Goal: Transaction & Acquisition: Purchase product/service

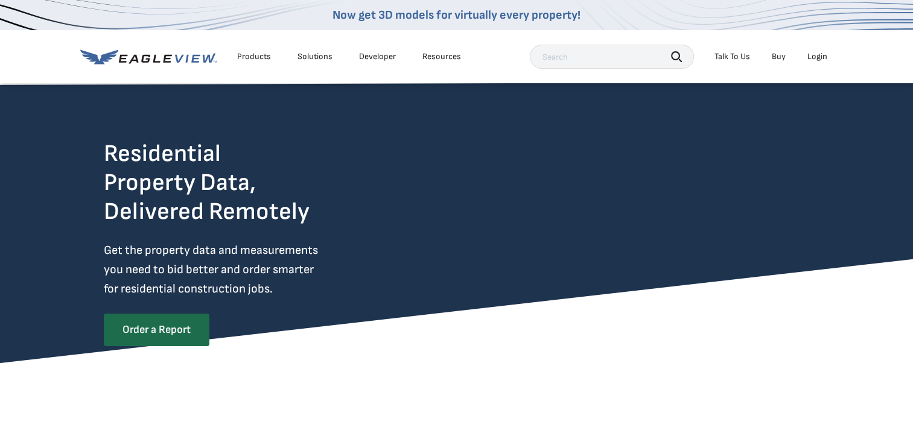
click at [814, 53] on div "Login" at bounding box center [817, 56] width 20 height 11
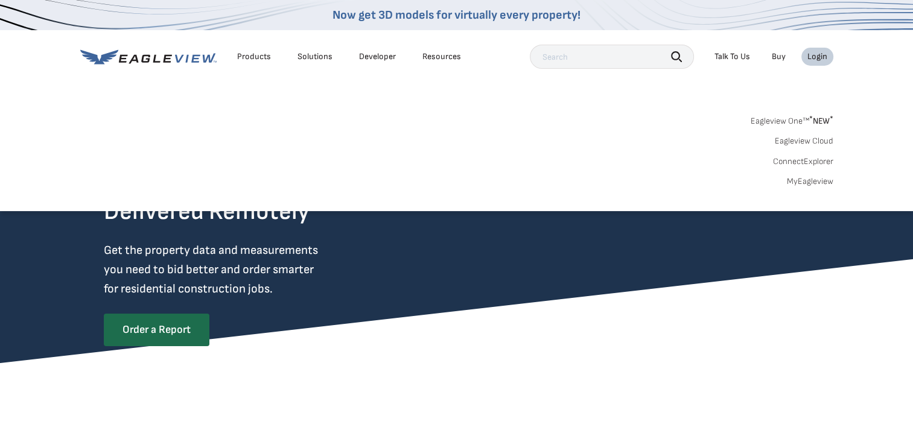
click at [815, 54] on div "Login" at bounding box center [817, 56] width 20 height 11
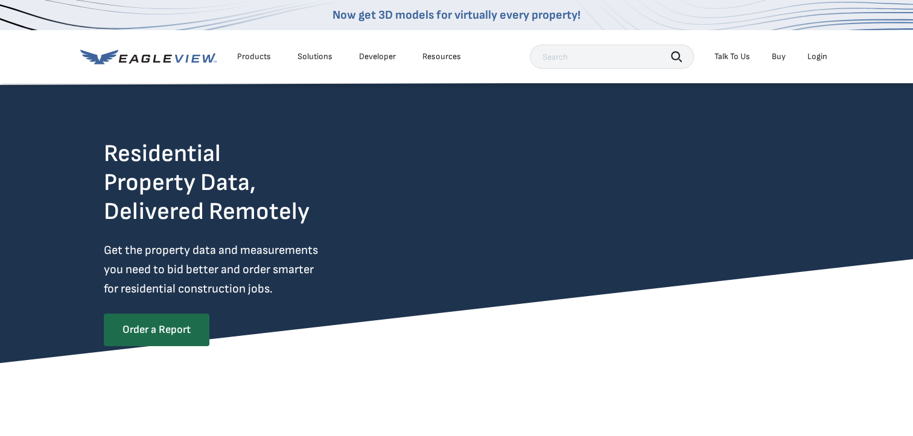
click at [815, 60] on div "Login" at bounding box center [817, 56] width 20 height 11
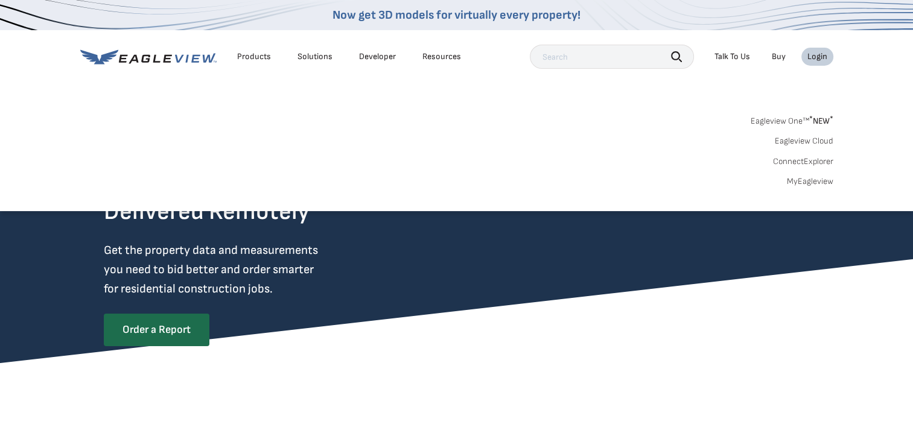
click at [803, 121] on link "Eagleview One™ * NEW *" at bounding box center [791, 119] width 83 height 14
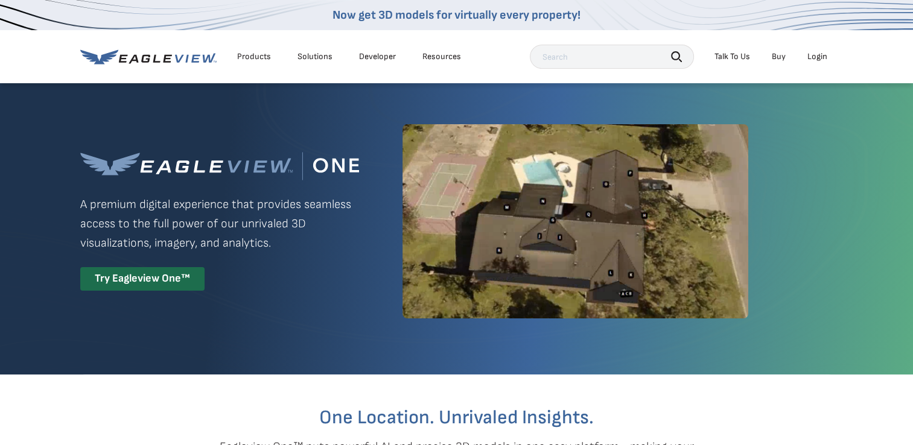
click at [818, 55] on div "Login" at bounding box center [817, 56] width 20 height 11
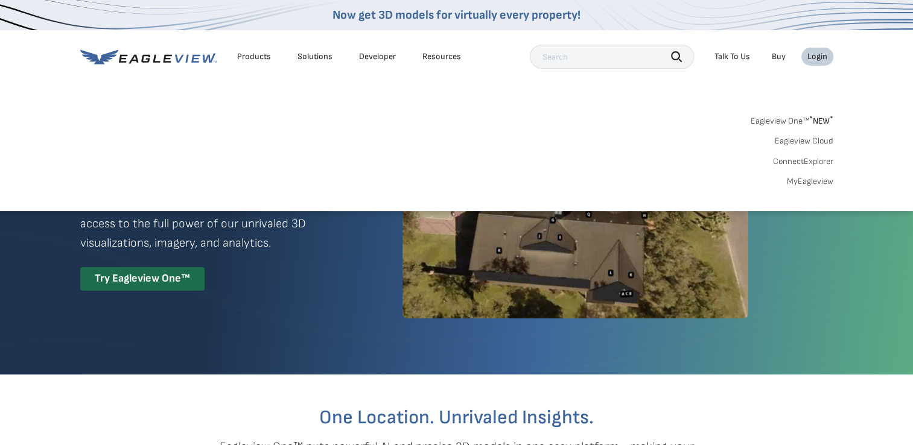
click at [811, 180] on link "MyEagleview" at bounding box center [809, 181] width 46 height 11
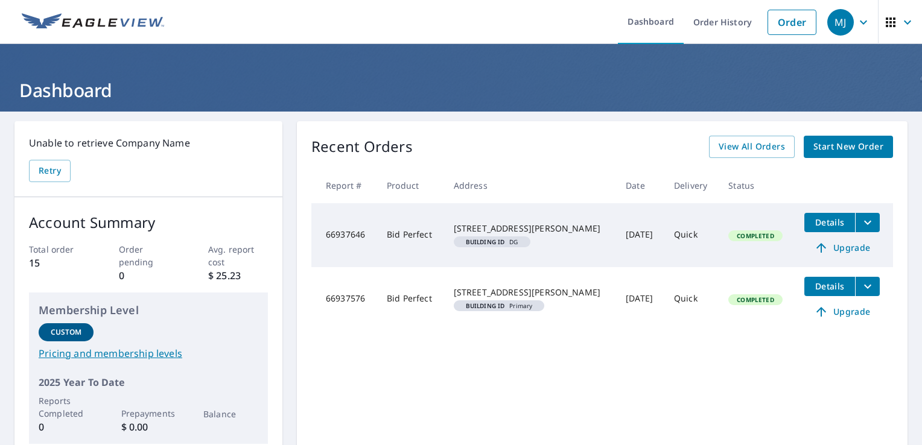
click at [869, 145] on span "Start New Order" at bounding box center [848, 146] width 70 height 15
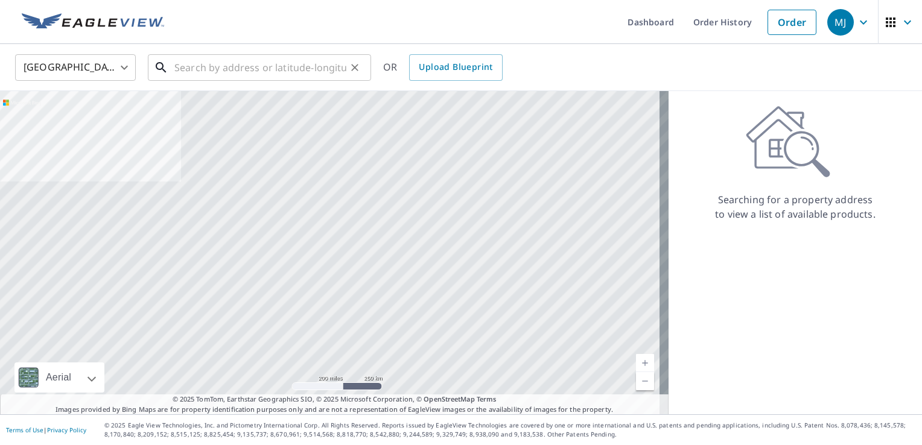
click at [200, 68] on input "text" at bounding box center [260, 68] width 172 height 34
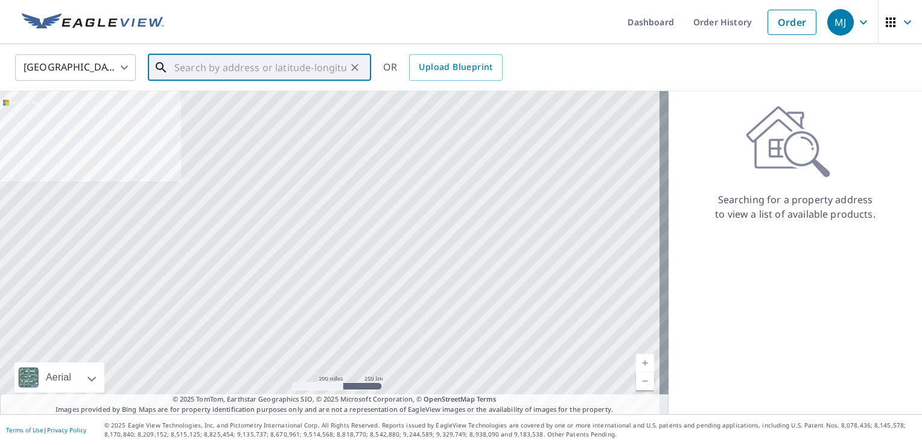
paste input "[STREET_ADDRESS][PERSON_NAME][PERSON_NAME]"
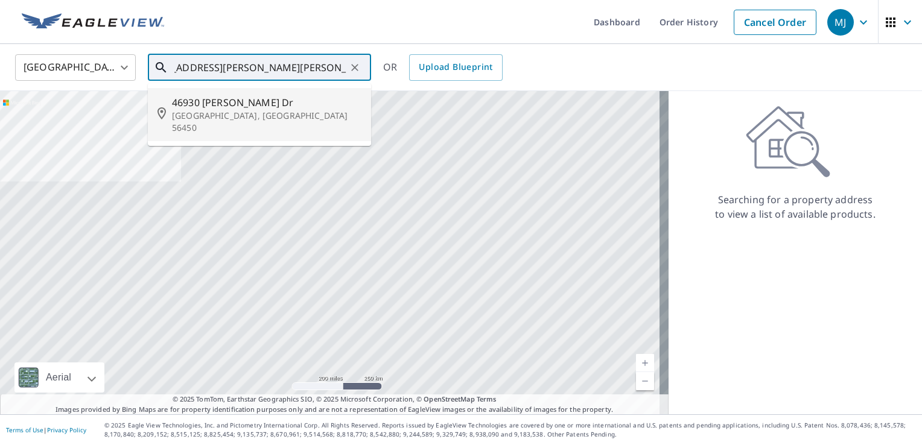
click at [192, 110] on p "[GEOGRAPHIC_DATA], [GEOGRAPHIC_DATA] 56450" at bounding box center [266, 122] width 189 height 24
type input "[STREET_ADDRESS][PERSON_NAME][PERSON_NAME]"
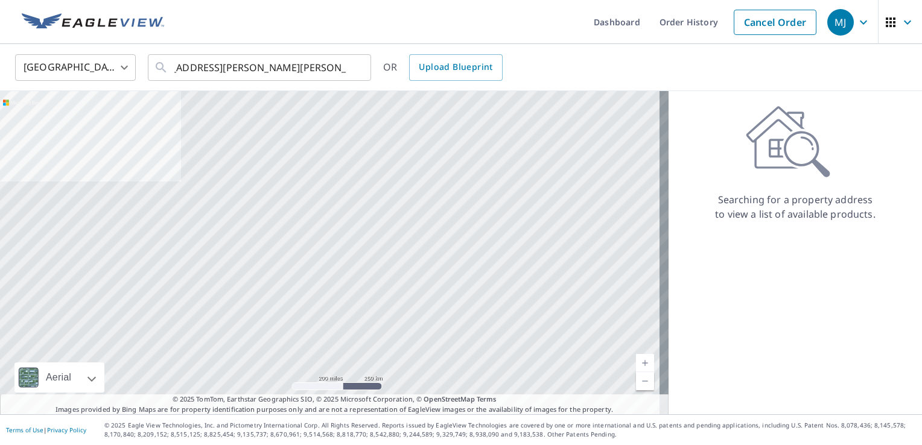
scroll to position [0, 0]
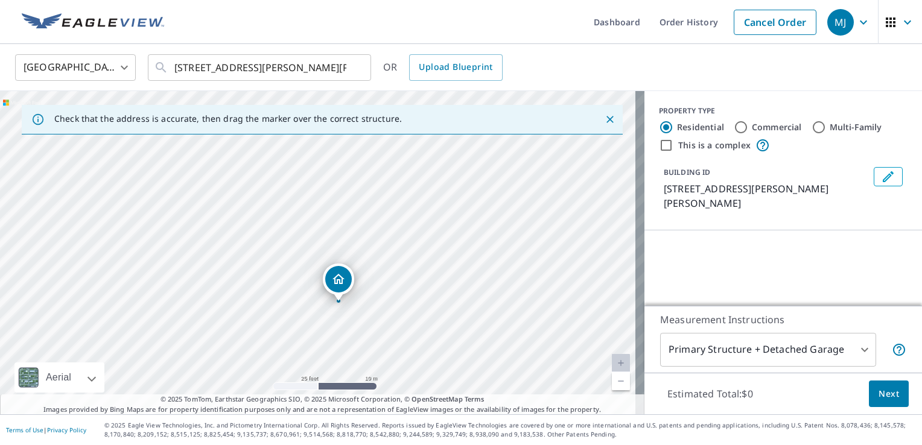
drag, startPoint x: 307, startPoint y: 293, endPoint x: 281, endPoint y: 322, distance: 38.9
click at [292, 368] on div "[STREET_ADDRESS][PERSON_NAME][PERSON_NAME]" at bounding box center [322, 252] width 644 height 323
click at [321, 289] on div "[STREET_ADDRESS][PERSON_NAME][PERSON_NAME]" at bounding box center [322, 252] width 644 height 323
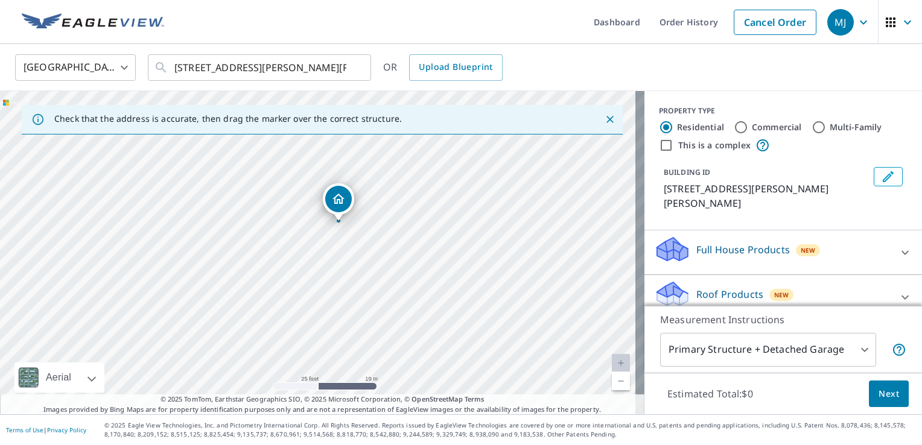
click at [338, 201] on icon "Dropped pin, building 1, Residential property, 46930 Earle Brown Dr Garrison, M…" at bounding box center [338, 199] width 14 height 14
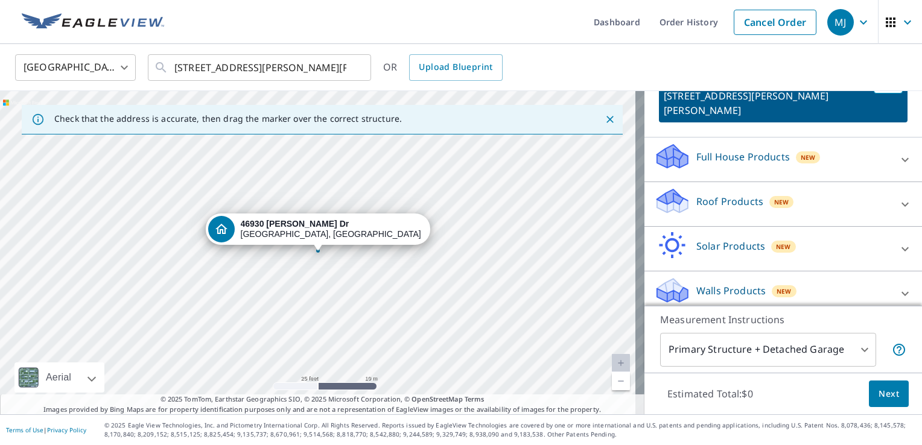
scroll to position [102, 0]
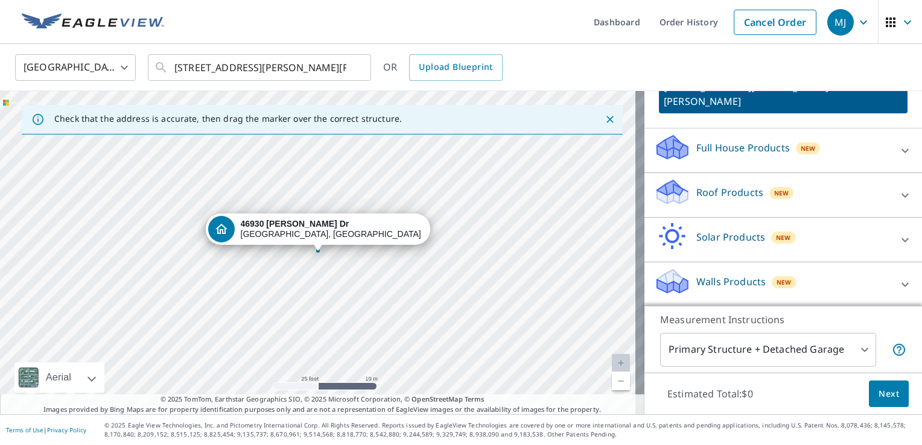
click at [897, 149] on icon at bounding box center [904, 151] width 14 height 14
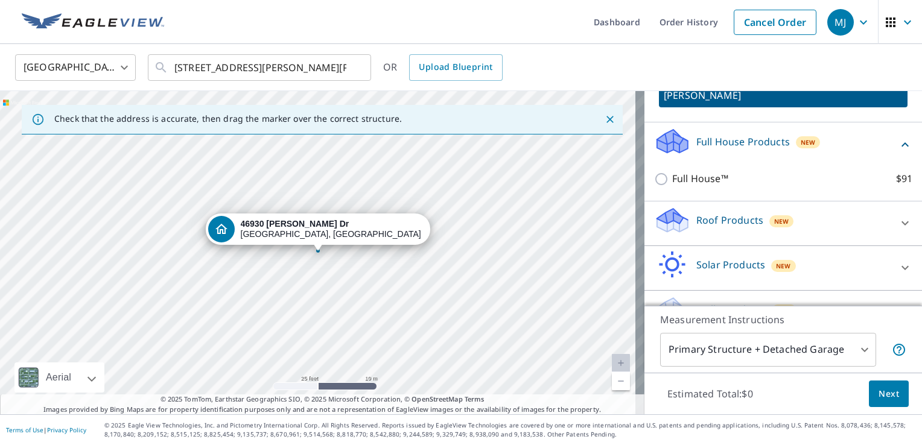
scroll to position [136, 0]
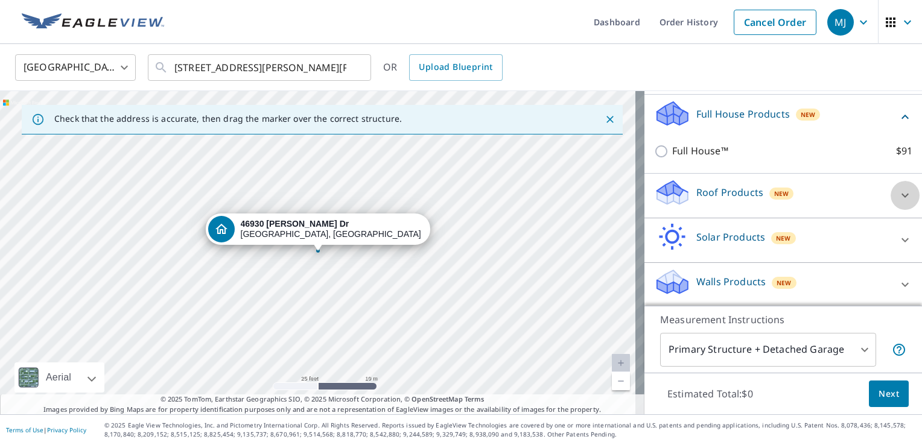
click at [890, 196] on div at bounding box center [904, 195] width 29 height 29
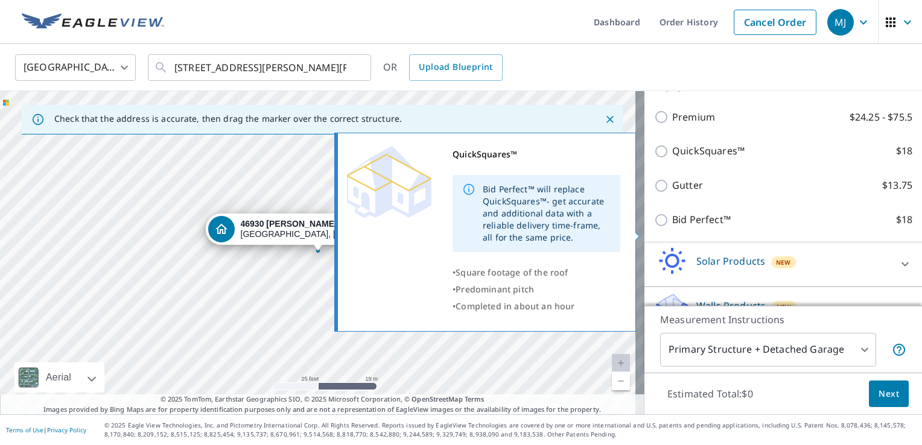
scroll to position [256, 0]
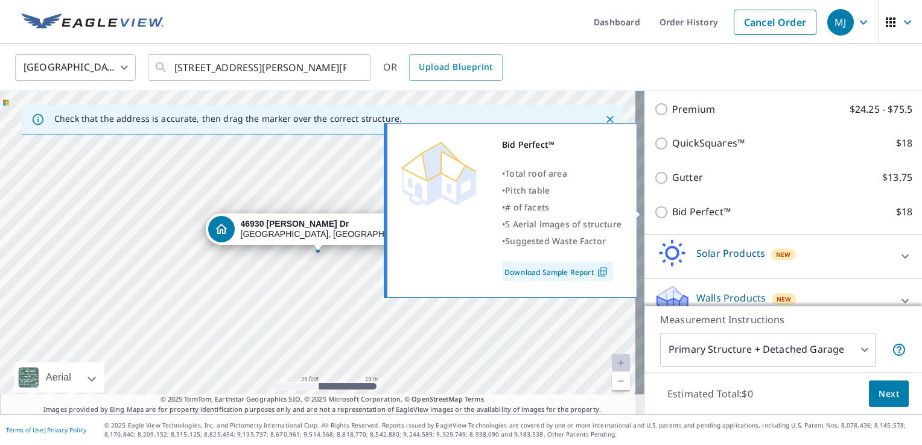
click at [654, 210] on input "Bid Perfect™ $18" at bounding box center [663, 212] width 18 height 14
checkbox input "true"
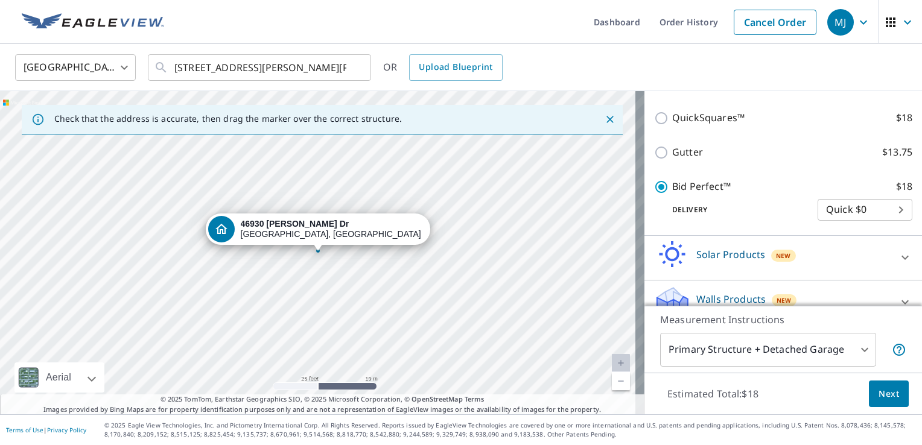
scroll to position [311, 0]
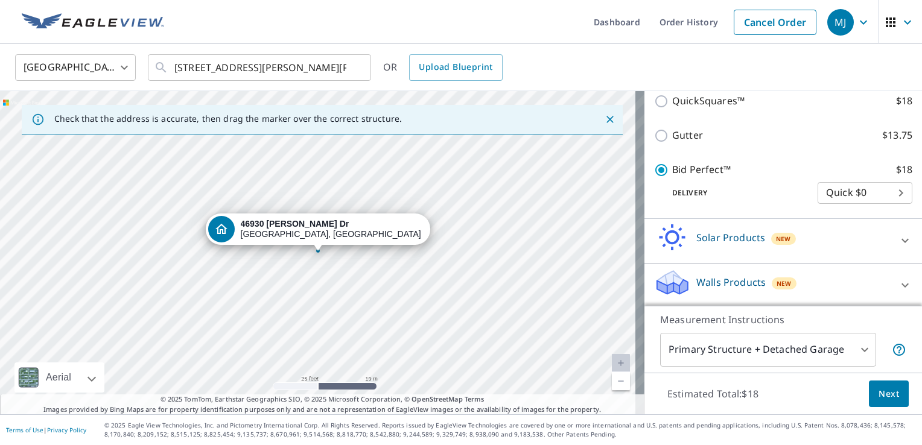
click at [856, 187] on body "MJ MJ Dashboard Order History Cancel Order MJ [GEOGRAPHIC_DATA] [GEOGRAPHIC_DAT…" at bounding box center [461, 222] width 922 height 445
click at [729, 191] on div at bounding box center [461, 222] width 922 height 445
click at [881, 399] on span "Next" at bounding box center [888, 394] width 21 height 15
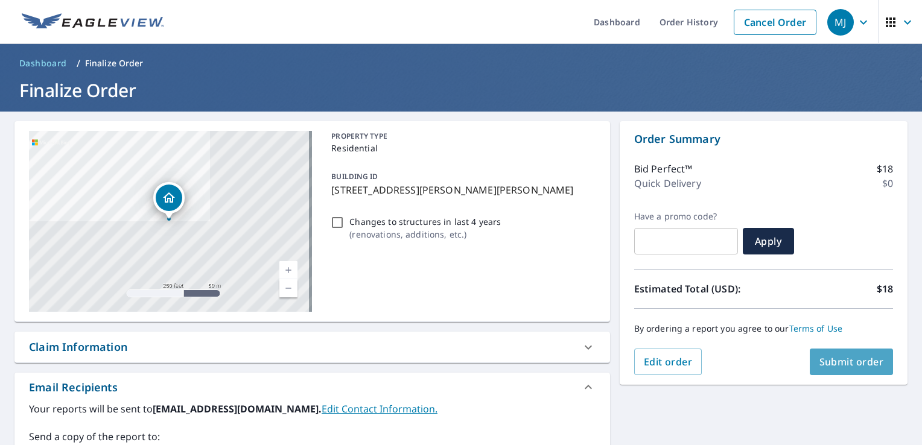
click at [846, 361] on span "Submit order" at bounding box center [851, 361] width 65 height 13
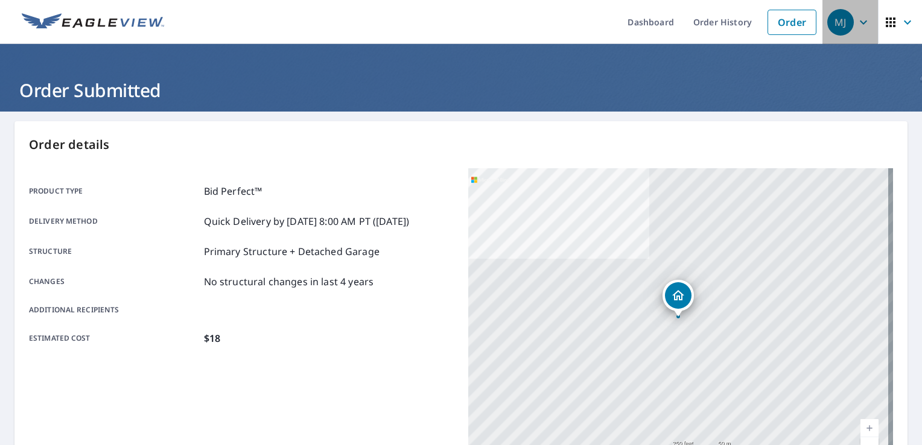
click at [837, 21] on div "MJ" at bounding box center [840, 22] width 27 height 27
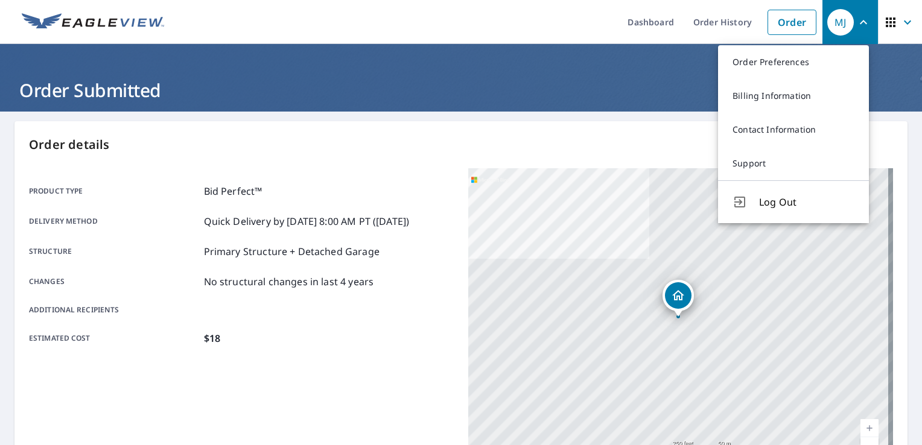
click at [634, 136] on p "Order details" at bounding box center [461, 145] width 864 height 18
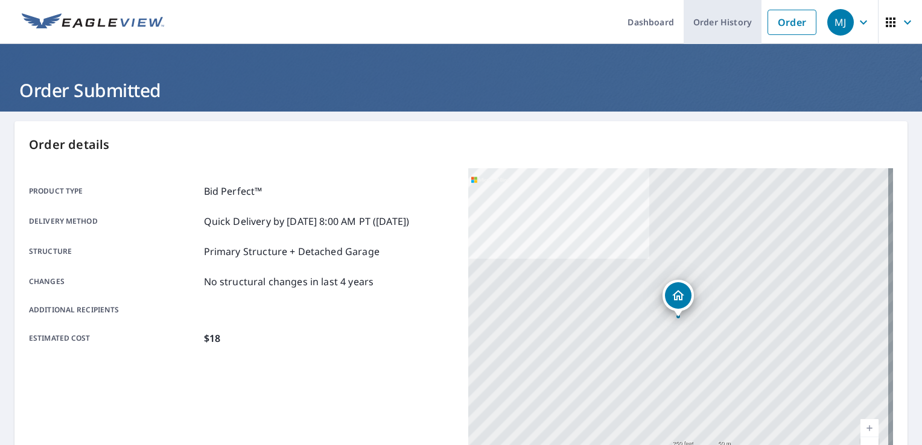
click at [702, 26] on link "Order History" at bounding box center [722, 22] width 78 height 44
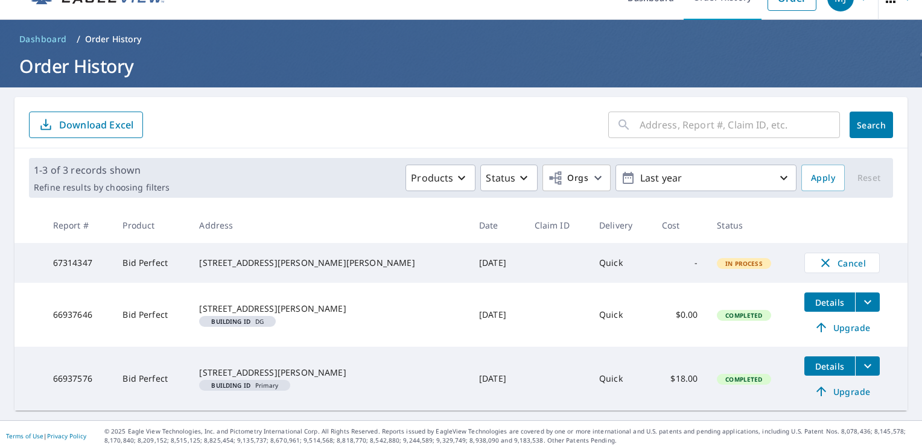
scroll to position [33, 0]
